Goal: Transaction & Acquisition: Purchase product/service

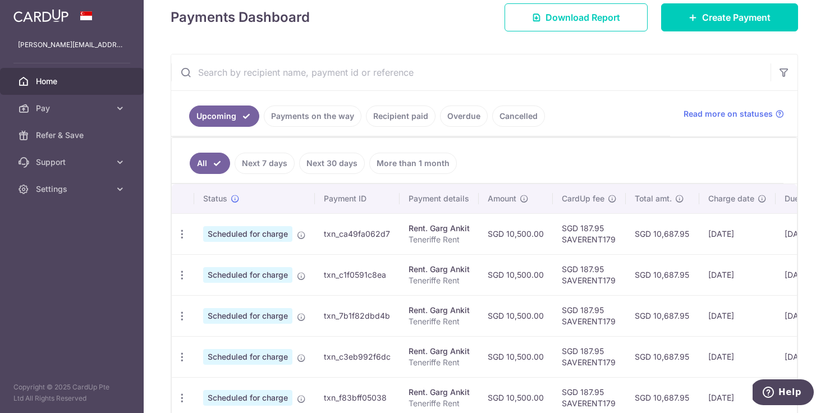
scroll to position [125, 0]
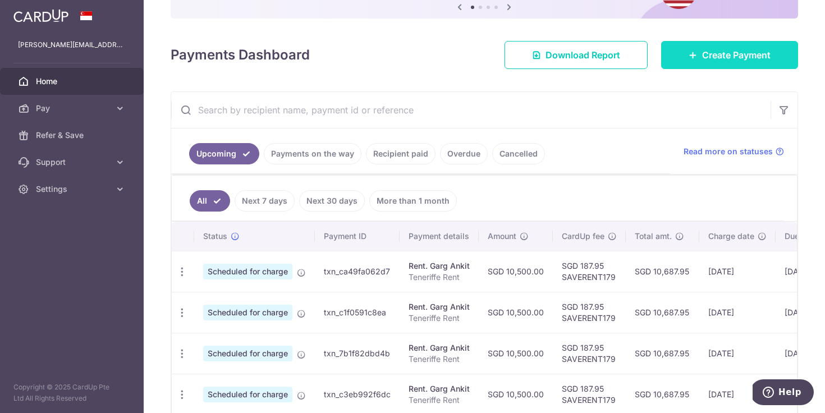
click at [704, 53] on span "Create Payment" at bounding box center [736, 54] width 68 height 13
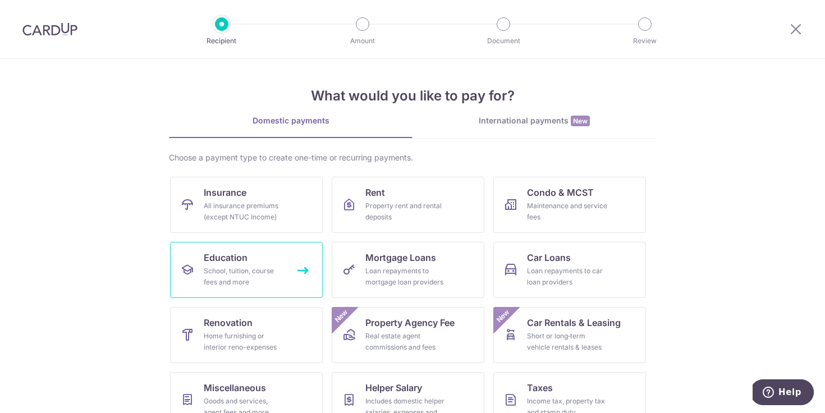
click at [247, 256] on link "Education School, tuition, course fees and more" at bounding box center [246, 270] width 153 height 56
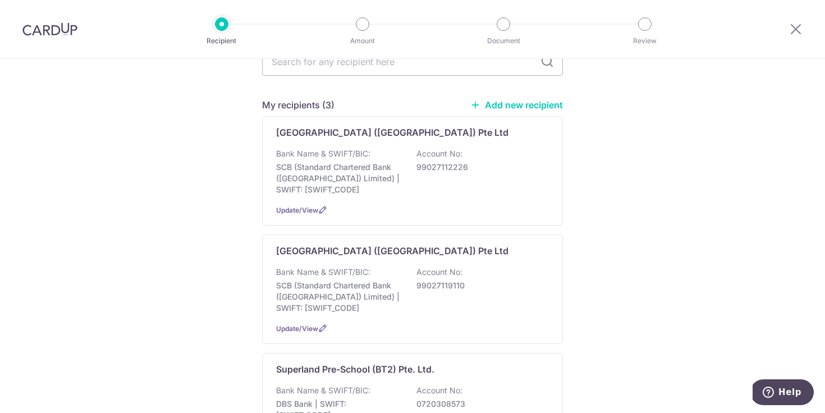
scroll to position [80, 0]
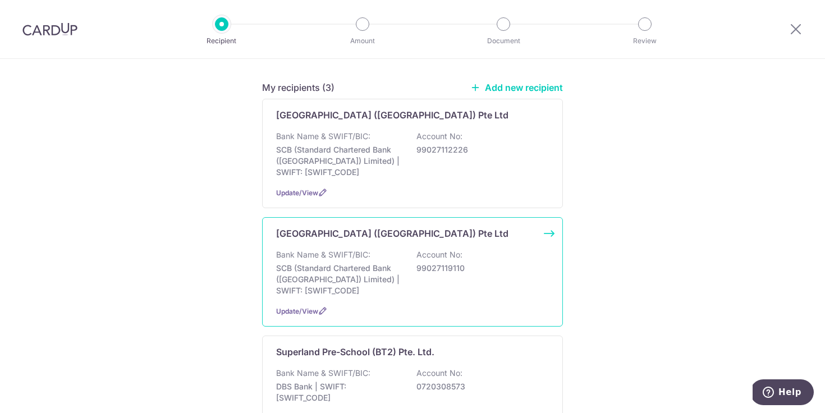
click at [433, 264] on p "99027119110" at bounding box center [479, 268] width 126 height 11
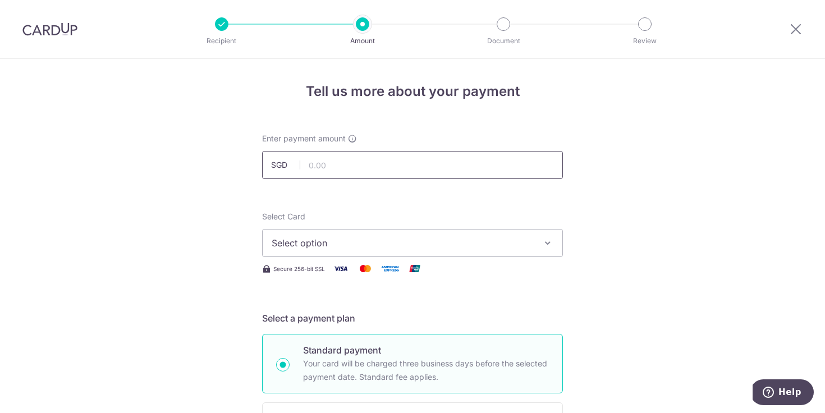
click at [356, 164] on input "text" at bounding box center [412, 165] width 301 height 28
type input "12,030.00"
click at [353, 243] on span "Select option" at bounding box center [402, 242] width 261 height 13
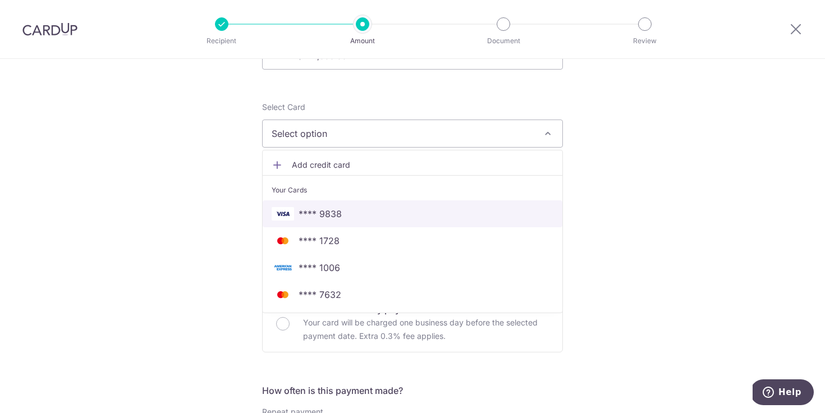
scroll to position [110, 0]
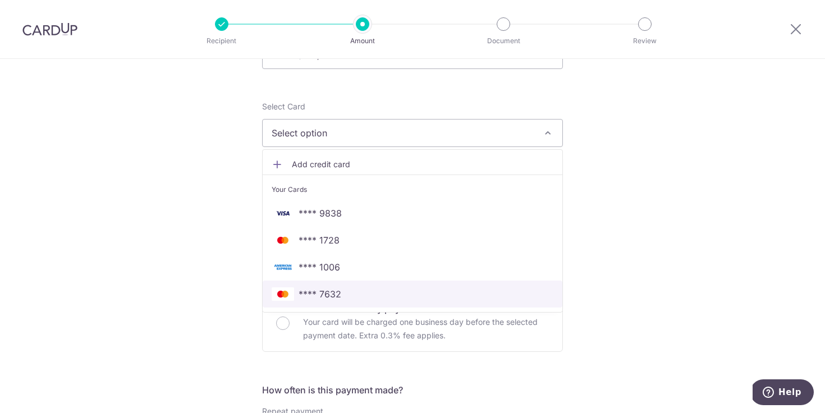
click at [342, 294] on span "**** 7632" at bounding box center [413, 293] width 282 height 13
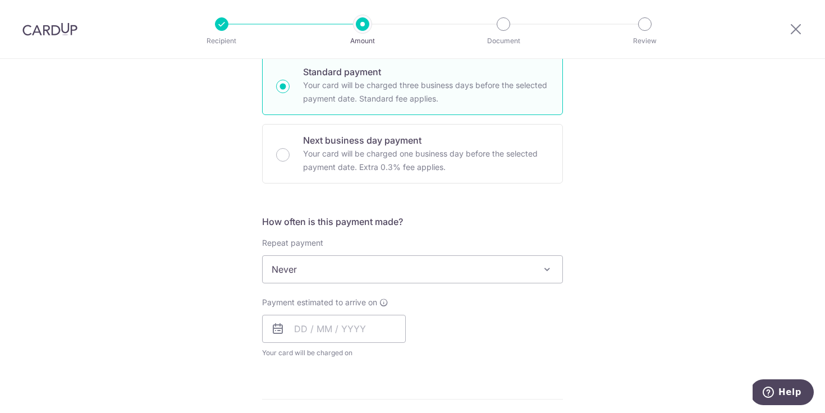
scroll to position [324, 0]
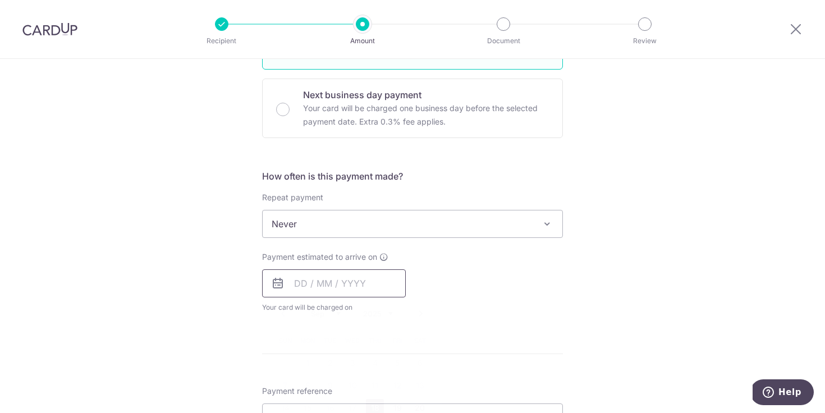
click at [303, 284] on input "text" at bounding box center [334, 283] width 144 height 28
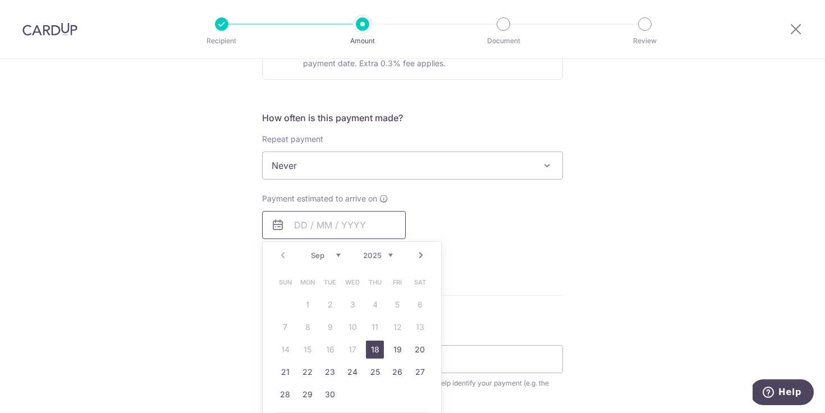
scroll to position [396, 0]
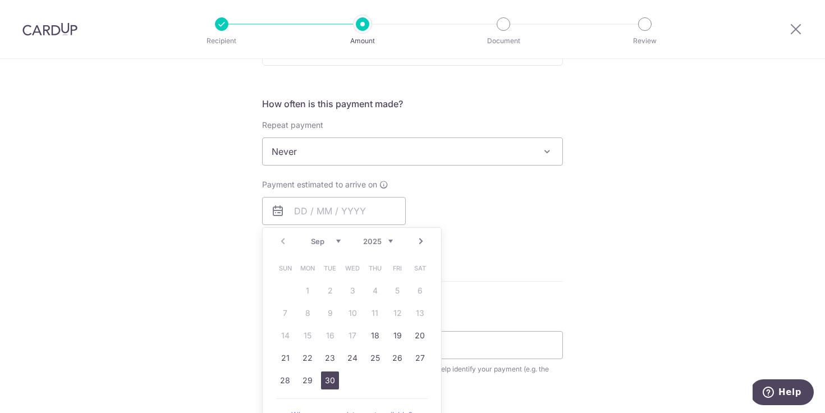
click at [328, 378] on link "30" at bounding box center [330, 380] width 18 height 18
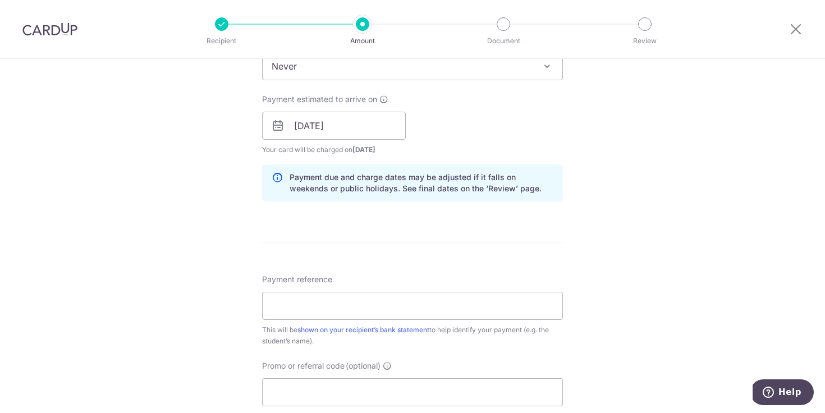
scroll to position [481, 0]
click at [309, 121] on input "30/09/2025" at bounding box center [334, 126] width 144 height 28
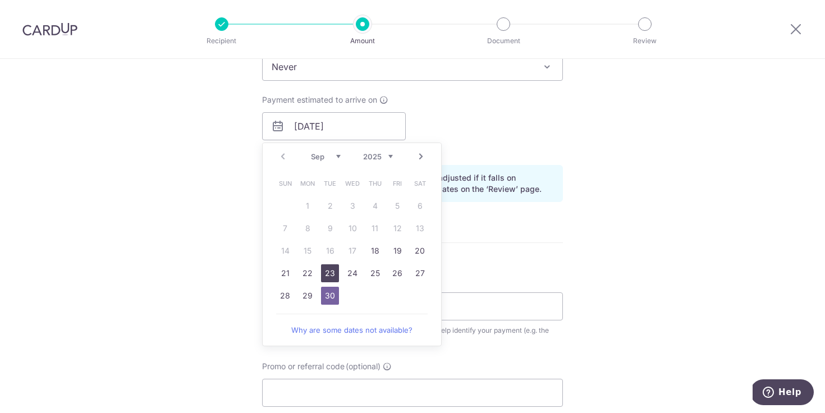
click at [333, 273] on link "23" at bounding box center [330, 273] width 18 height 18
type input "23/09/2025"
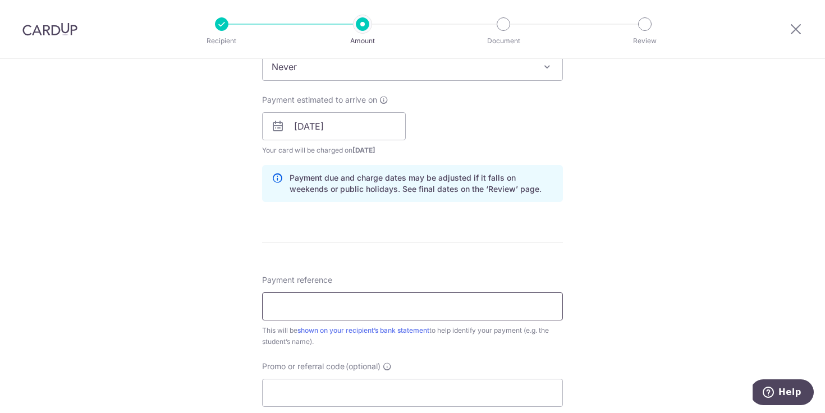
click at [352, 309] on input "Payment reference" at bounding box center [412, 306] width 301 height 28
click at [334, 383] on input "Promo or referral code (optional)" at bounding box center [412, 393] width 301 height 28
paste input "OFF225"
type input "OFF225"
click at [335, 313] on input "Payment reference" at bounding box center [412, 306] width 301 height 28
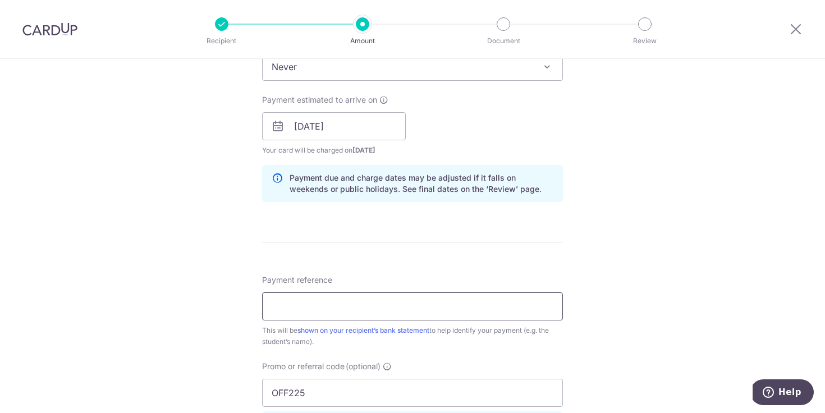
paste input "DCSG252667994"
type input "DCSG252667994"
click at [205, 319] on div "Tell us more about your payment Enter payment amount SGD 12,030.00 12030.00 Sel…" at bounding box center [412, 133] width 825 height 1111
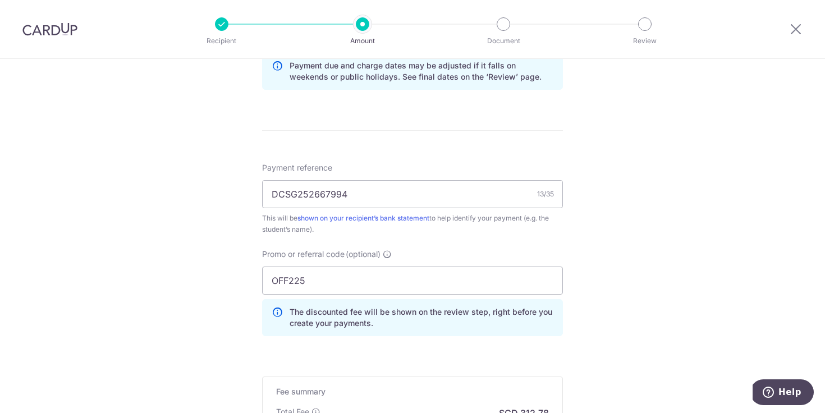
scroll to position [757, 0]
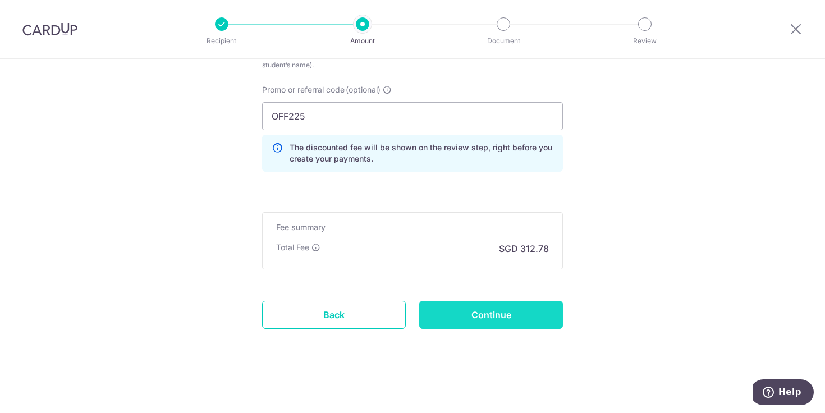
click at [458, 324] on input "Continue" at bounding box center [491, 315] width 144 height 28
type input "Create Schedule"
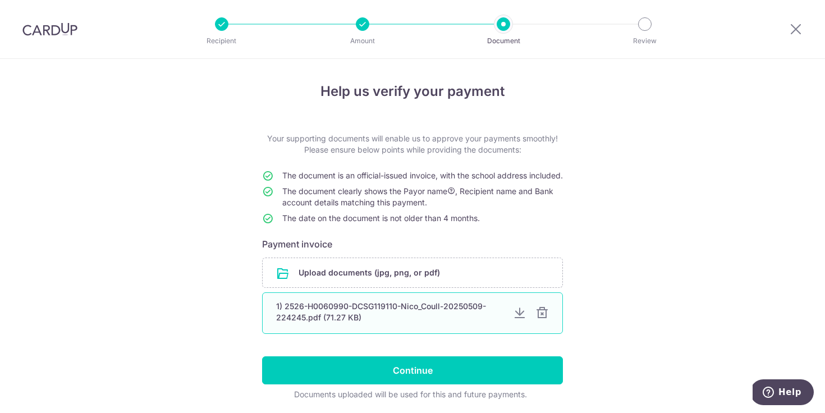
click at [545, 320] on div at bounding box center [541, 312] width 13 height 13
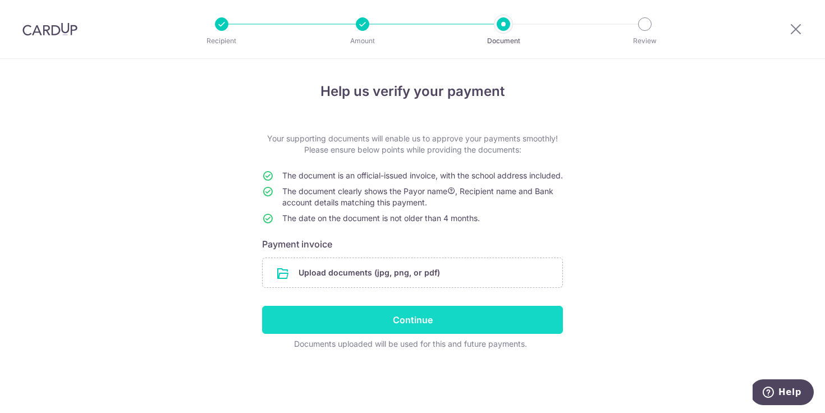
scroll to position [1, 0]
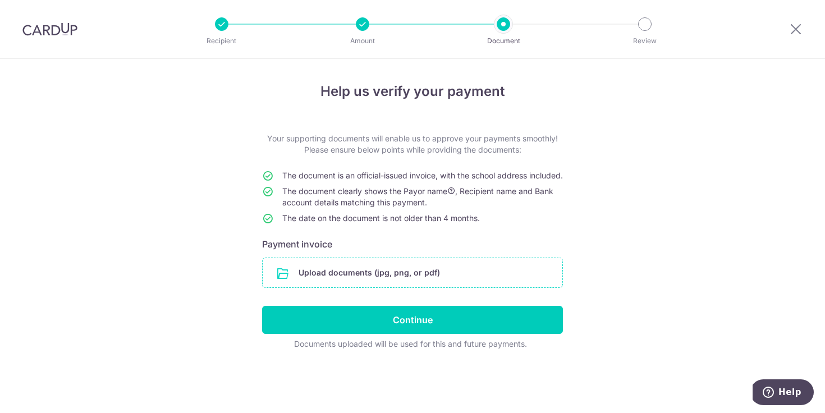
click at [381, 283] on input "file" at bounding box center [413, 272] width 300 height 29
click at [369, 282] on input "file" at bounding box center [413, 272] width 300 height 29
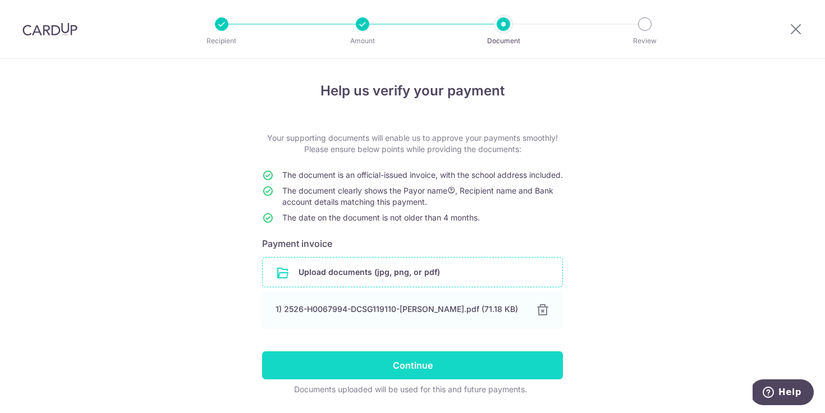
click at [385, 379] on input "Continue" at bounding box center [412, 365] width 301 height 28
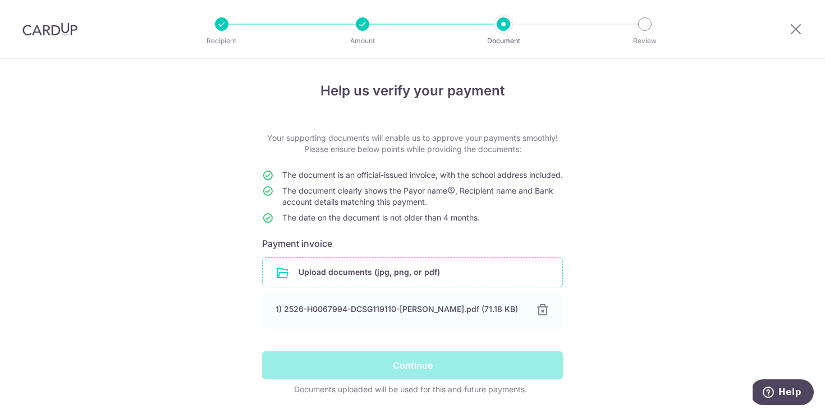
scroll to position [52, 0]
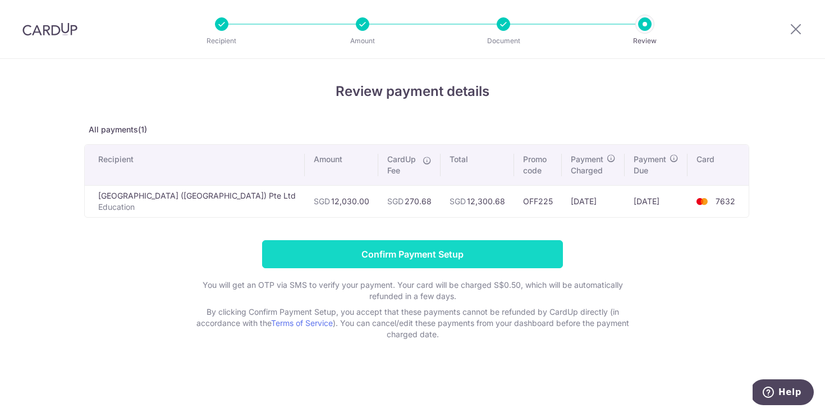
click at [408, 257] on input "Confirm Payment Setup" at bounding box center [412, 254] width 301 height 28
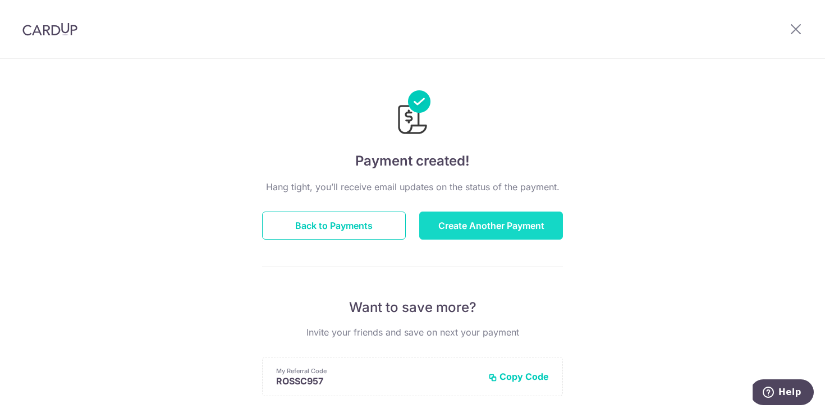
click at [478, 228] on button "Create Another Payment" at bounding box center [491, 225] width 144 height 28
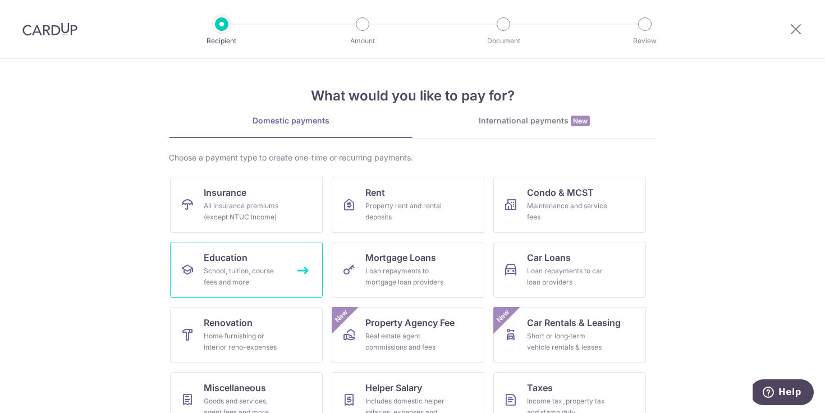
click at [275, 275] on div "School, tuition, course fees and more" at bounding box center [244, 276] width 81 height 22
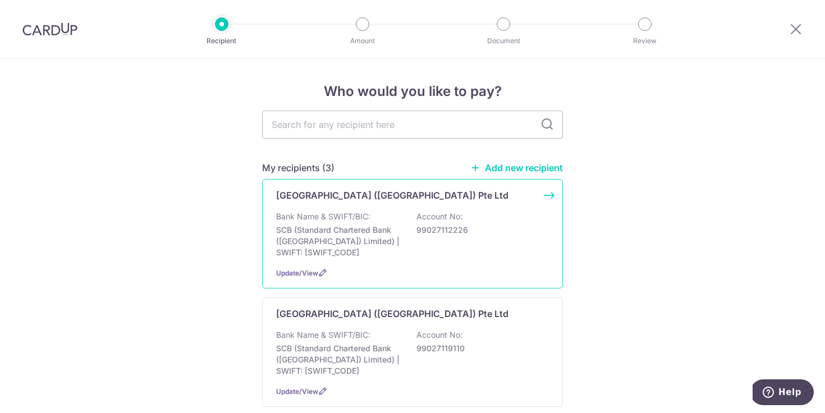
click at [471, 223] on div "Bank Name & SWIFT/BIC: SCB (Standard Chartered Bank (Singapore) Limited) | SWIF…" at bounding box center [412, 234] width 273 height 47
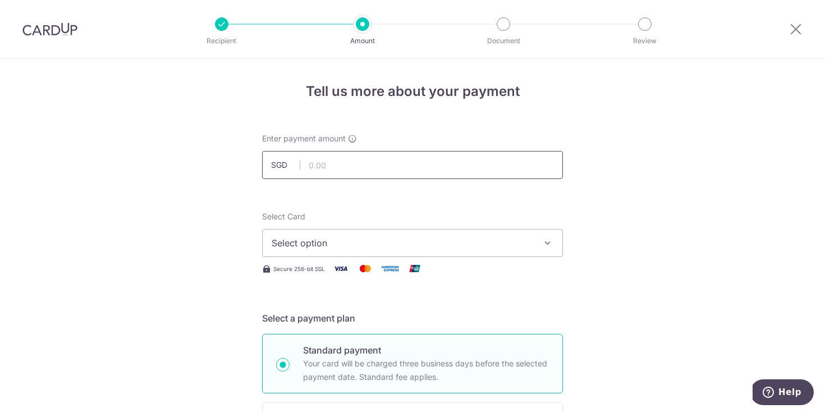
click at [391, 169] on input "text" at bounding box center [412, 165] width 301 height 28
type input "14,500.00"
click at [334, 242] on span "Select option" at bounding box center [402, 242] width 261 height 13
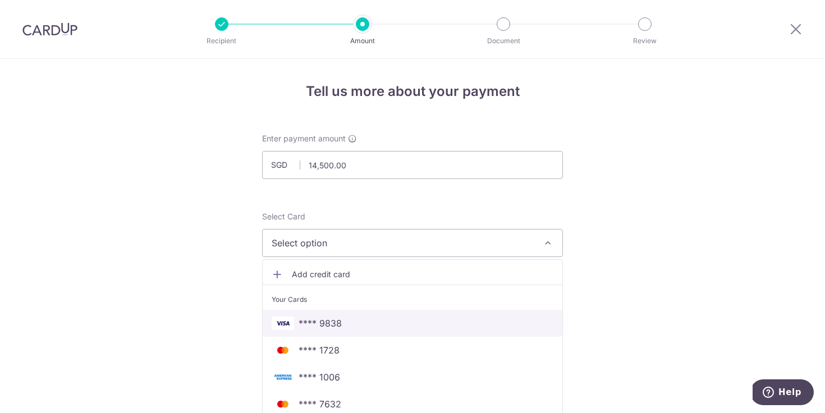
scroll to position [67, 0]
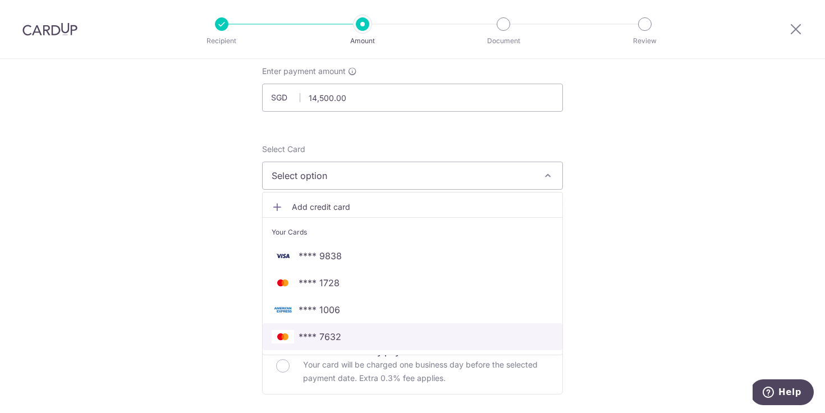
click at [344, 338] on span "**** 7632" at bounding box center [413, 336] width 282 height 13
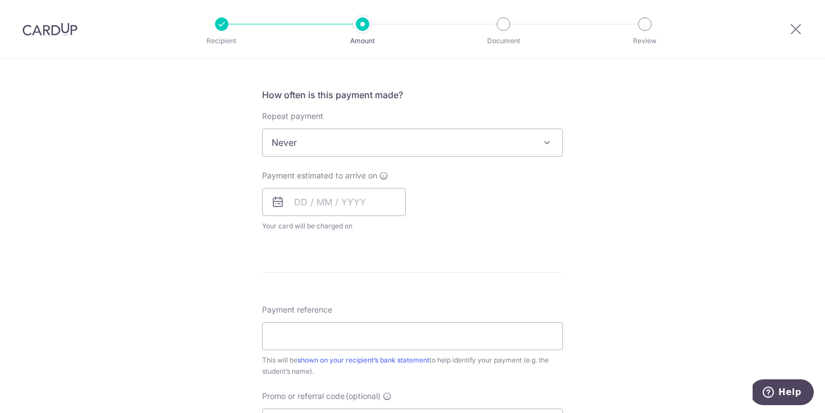
scroll to position [317, 0]
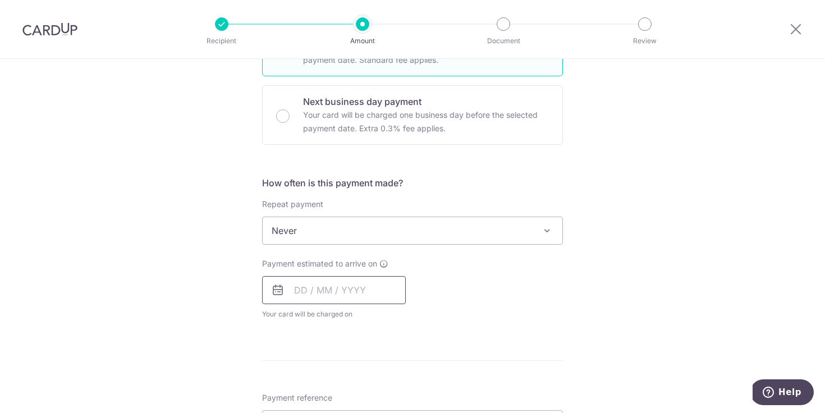
click at [308, 291] on input "text" at bounding box center [334, 290] width 144 height 28
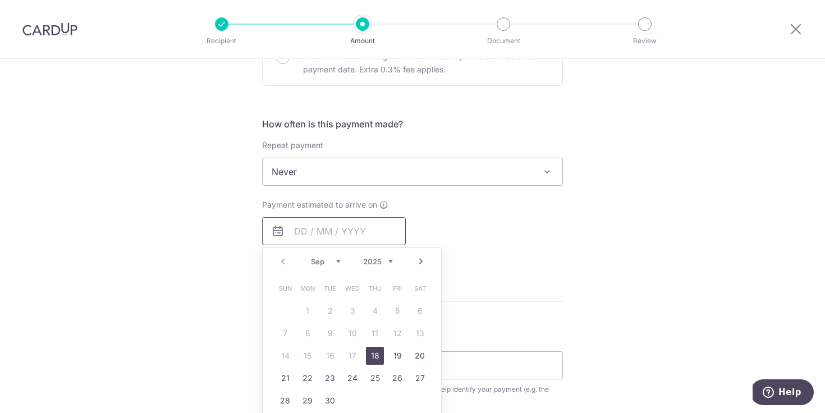
scroll to position [377, 0]
click at [347, 377] on link "24" at bounding box center [352, 377] width 18 height 18
type input "24/09/2025"
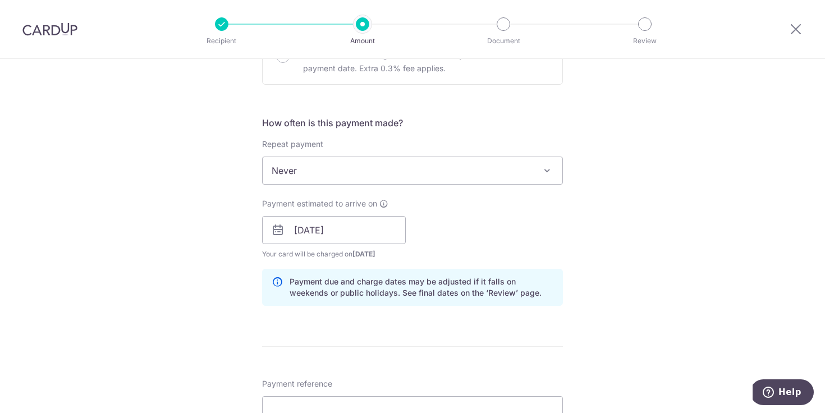
scroll to position [506, 0]
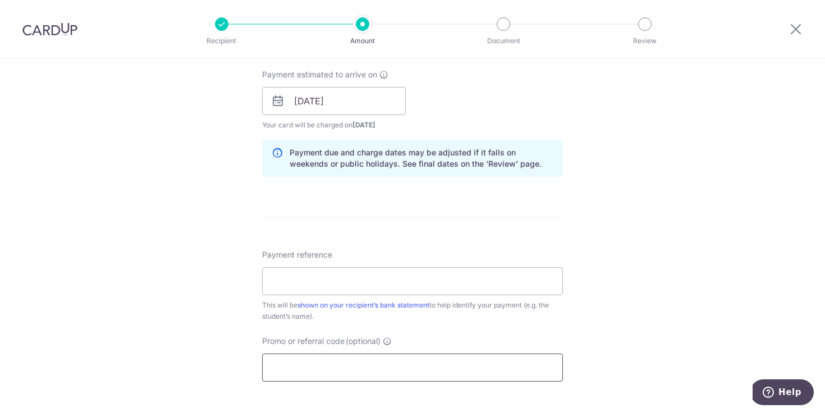
click at [333, 364] on input "Promo or referral code (optional)" at bounding box center [412, 367] width 301 height 28
paste input "DCSG252667994"
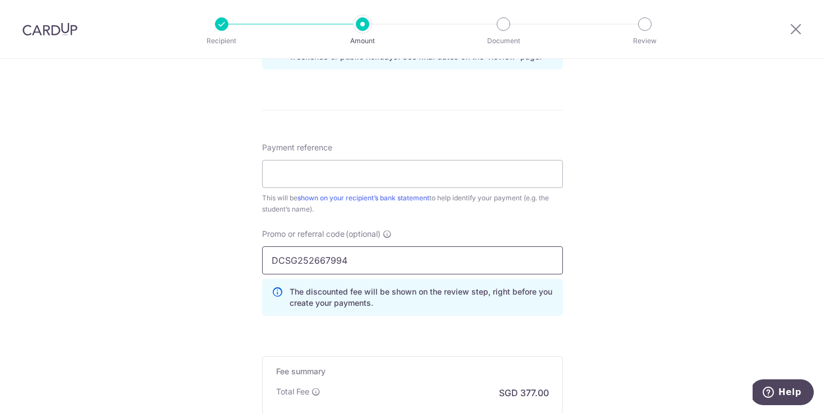
scroll to position [613, 0]
click at [315, 263] on input "DCSG252667994" at bounding box center [412, 260] width 301 height 28
paste input "OFF225"
type input "OFF225"
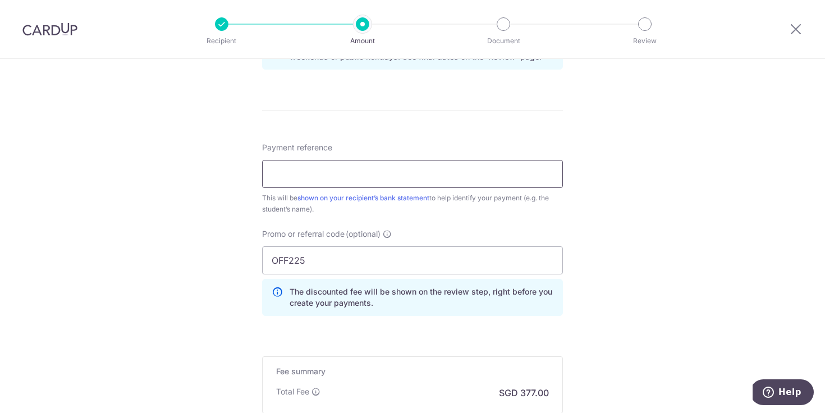
click at [309, 165] on input "Payment reference" at bounding box center [412, 174] width 301 height 28
click at [312, 180] on input "Payment reference" at bounding box center [412, 174] width 301 height 28
paste input "252667757"
click at [213, 247] on div "Tell us more about your payment Enter payment amount SGD 14,500.00 14500.00 Sel…" at bounding box center [412, 1] width 825 height 1111
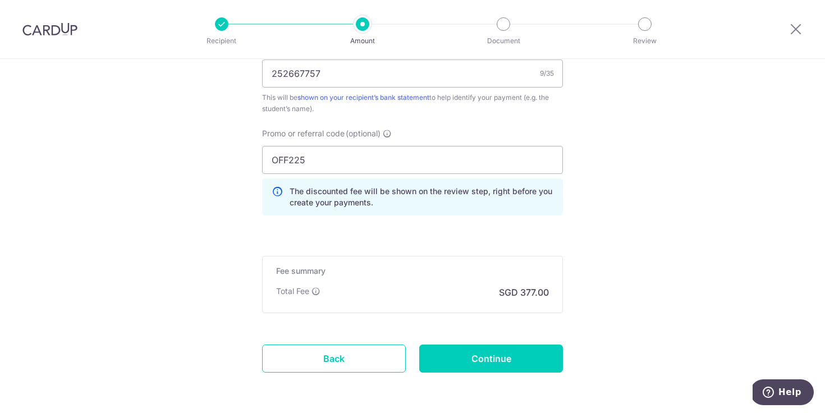
scroll to position [631, 0]
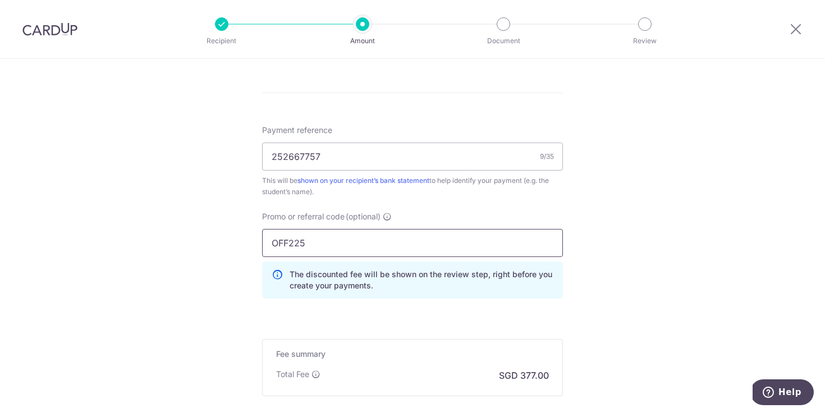
click at [290, 241] on input "OFF225" at bounding box center [412, 243] width 301 height 28
click at [290, 164] on input "252667757" at bounding box center [412, 156] width 301 height 28
paste input "DCSG"
type input "DCSG252667757"
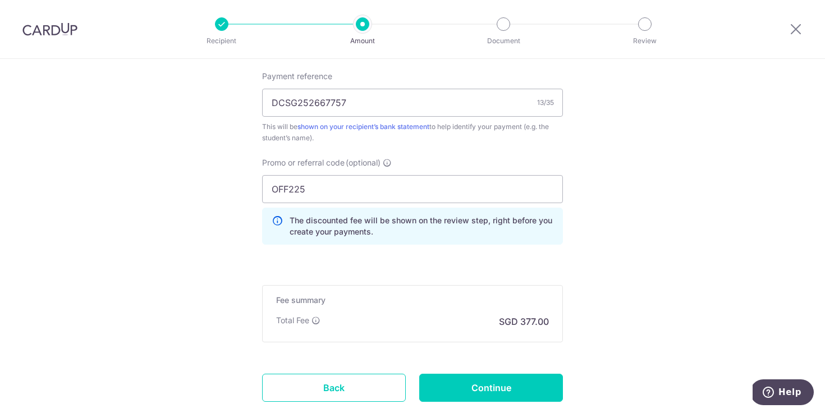
scroll to position [739, 0]
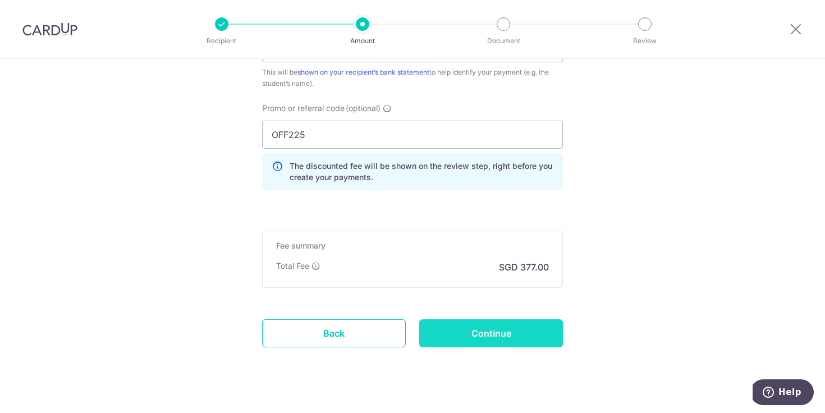
click at [461, 344] on input "Continue" at bounding box center [491, 333] width 144 height 28
type input "Create Schedule"
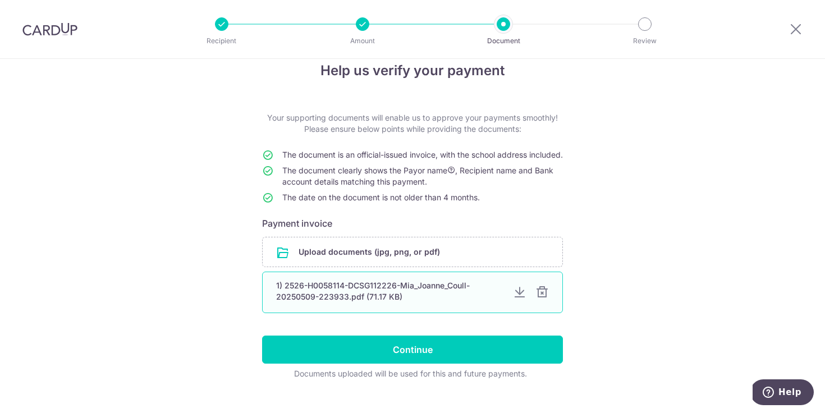
click at [545, 299] on div at bounding box center [541, 292] width 13 height 13
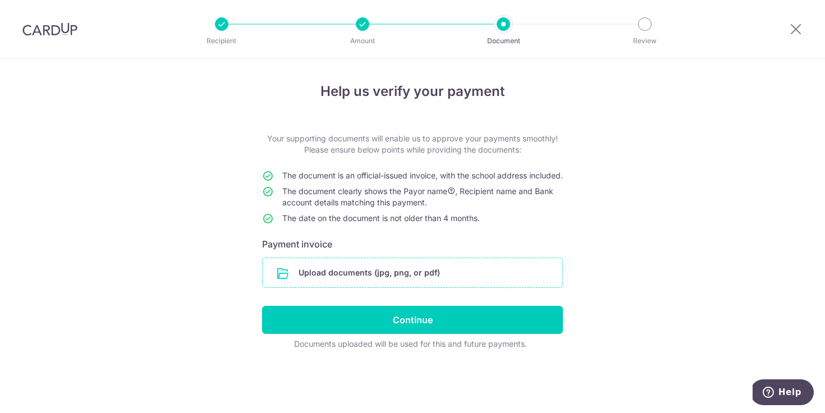
click at [359, 284] on input "file" at bounding box center [413, 272] width 300 height 29
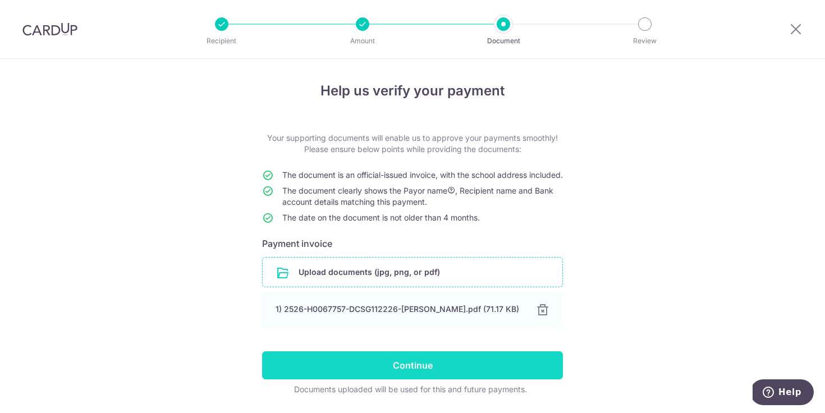
click at [431, 373] on input "Continue" at bounding box center [412, 365] width 301 height 28
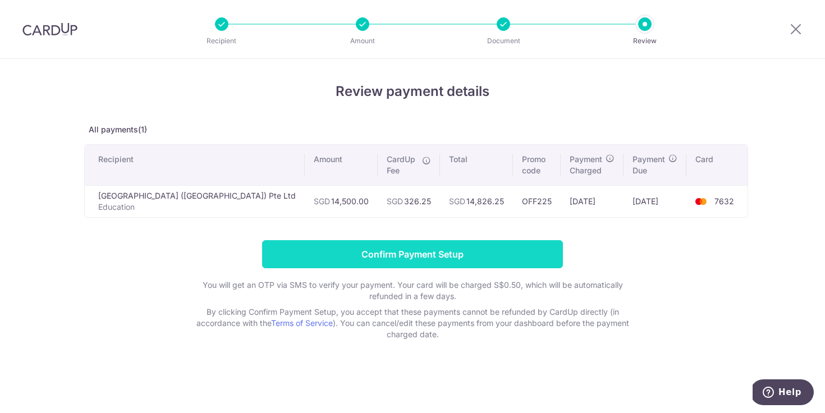
click at [362, 260] on input "Confirm Payment Setup" at bounding box center [412, 254] width 301 height 28
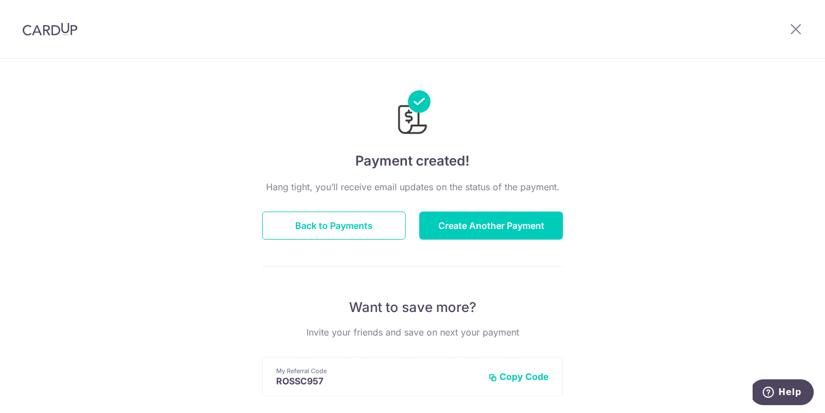
click at [54, 29] on img at bounding box center [49, 28] width 55 height 13
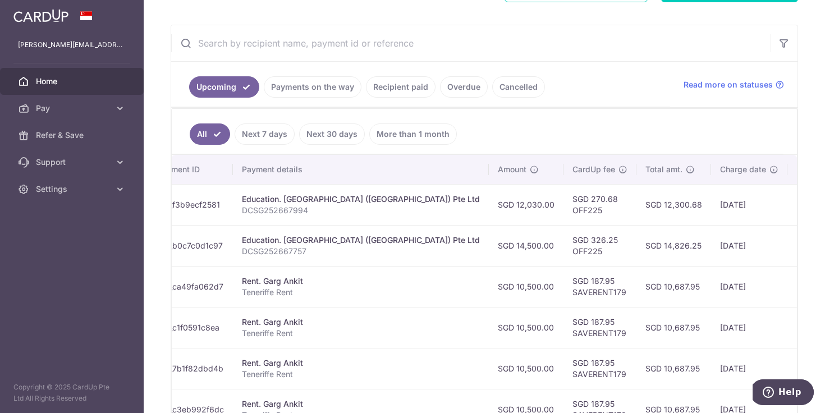
scroll to position [0, 238]
